Goal: Find specific page/section: Find specific page/section

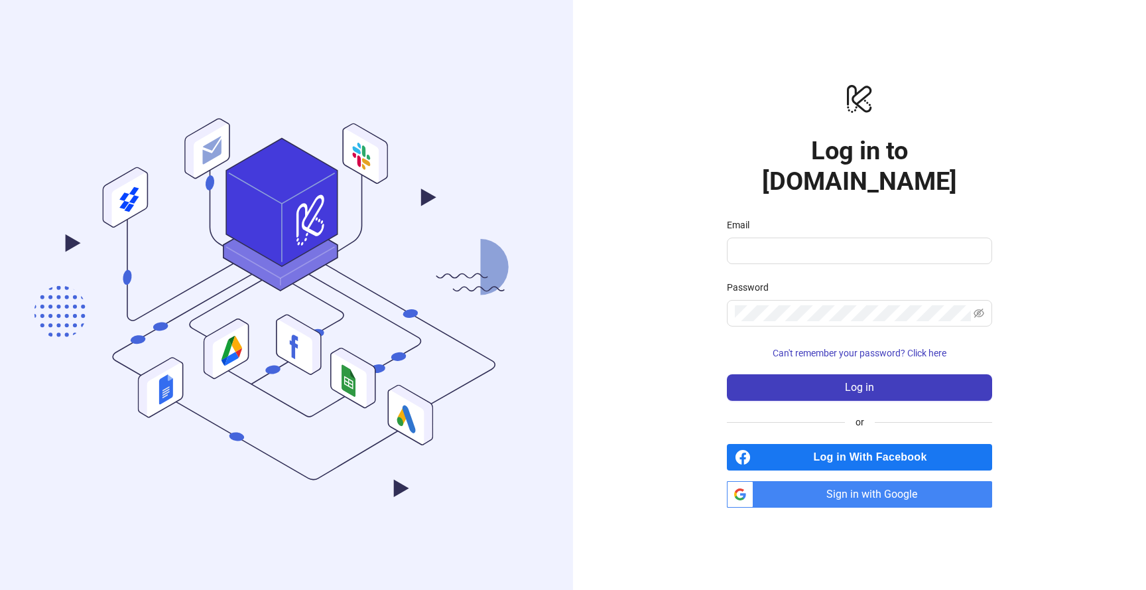
click at [778, 218] on div "Email" at bounding box center [859, 228] width 265 height 20
click at [777, 243] on input "Email" at bounding box center [858, 251] width 247 height 16
click at [0, 589] on com-1password-button at bounding box center [0, 590] width 0 height 0
type input "**********"
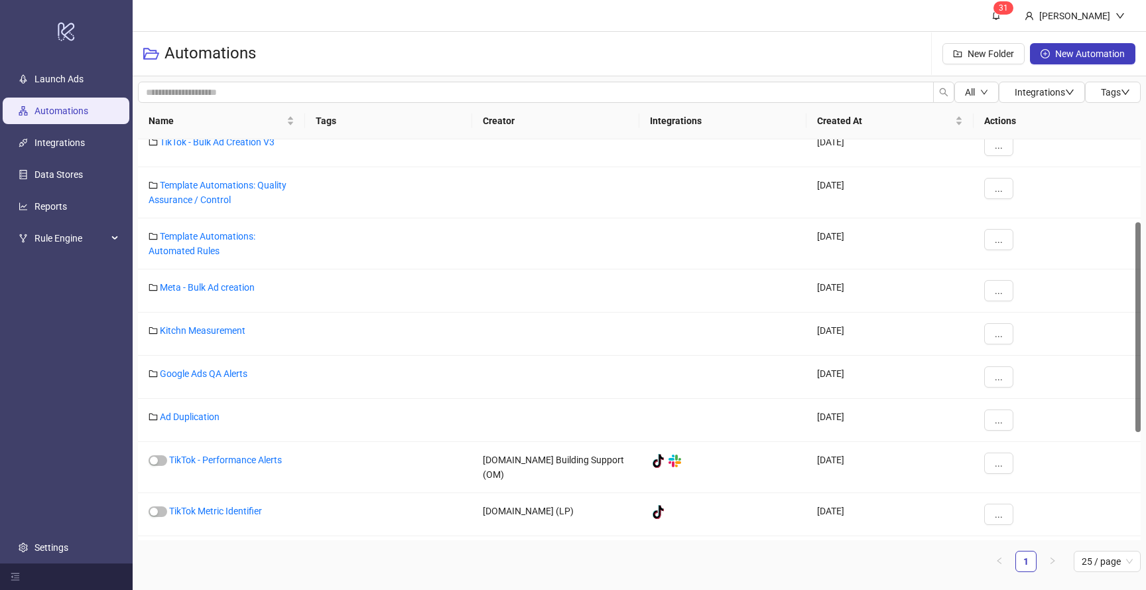
scroll to position [143, 0]
click at [226, 284] on link "Meta - Bulk Ad creation" at bounding box center [207, 288] width 95 height 11
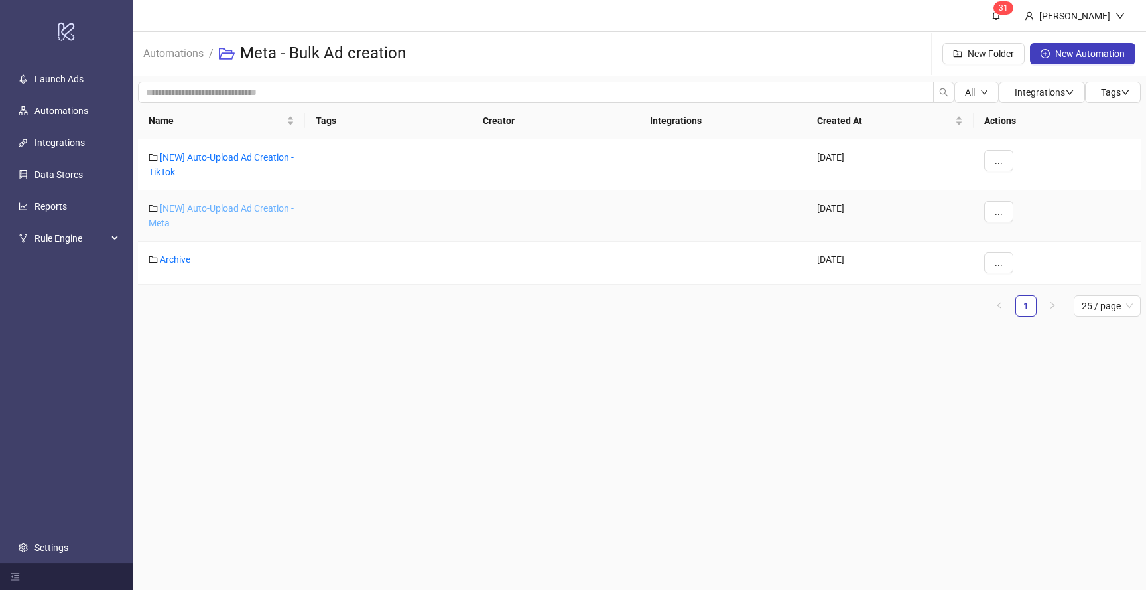
click at [228, 208] on link "[NEW] Auto-Upload Ad Creation - Meta" at bounding box center [221, 215] width 145 height 25
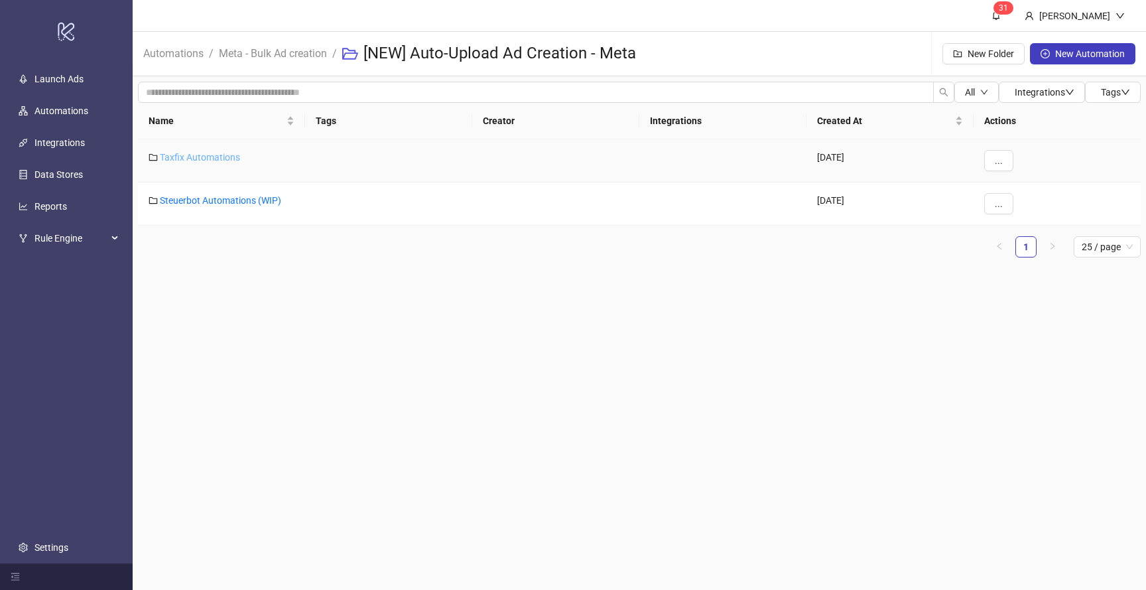
click at [211, 161] on link "Taxfix Automations" at bounding box center [200, 157] width 80 height 11
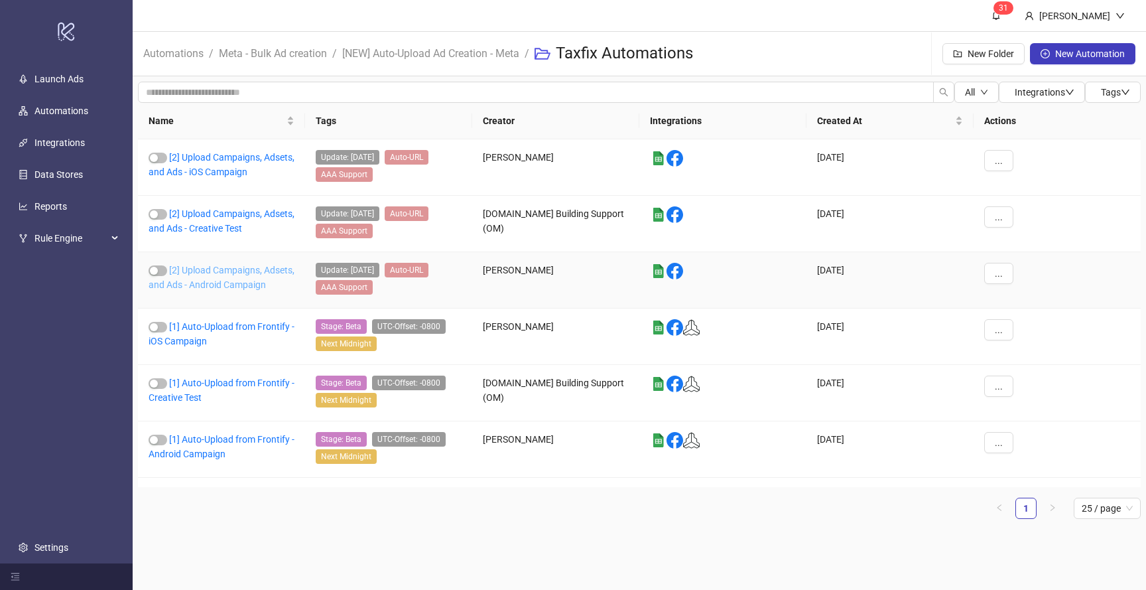
click at [230, 269] on link "[2] Upload Campaigns, Adsets, and Ads - Android Campaign" at bounding box center [222, 277] width 146 height 25
